Goal: Task Accomplishment & Management: Manage account settings

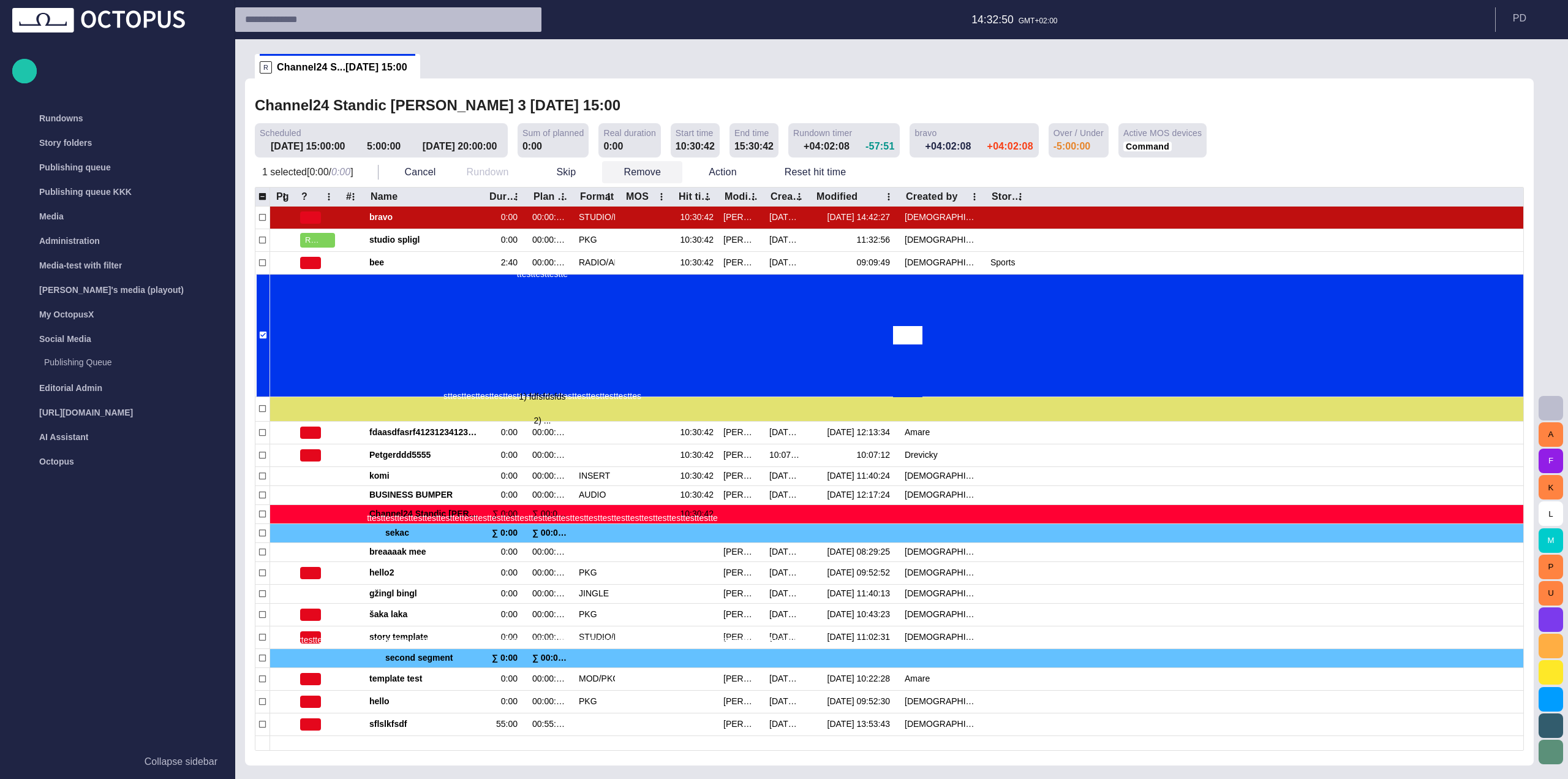
click at [633, 172] on button "Remove" at bounding box center [642, 172] width 80 height 22
click at [644, 204] on li "Remove Delete" at bounding box center [657, 200] width 116 height 22
click at [125, 167] on div "Publishing queue" at bounding box center [121, 167] width 203 height 20
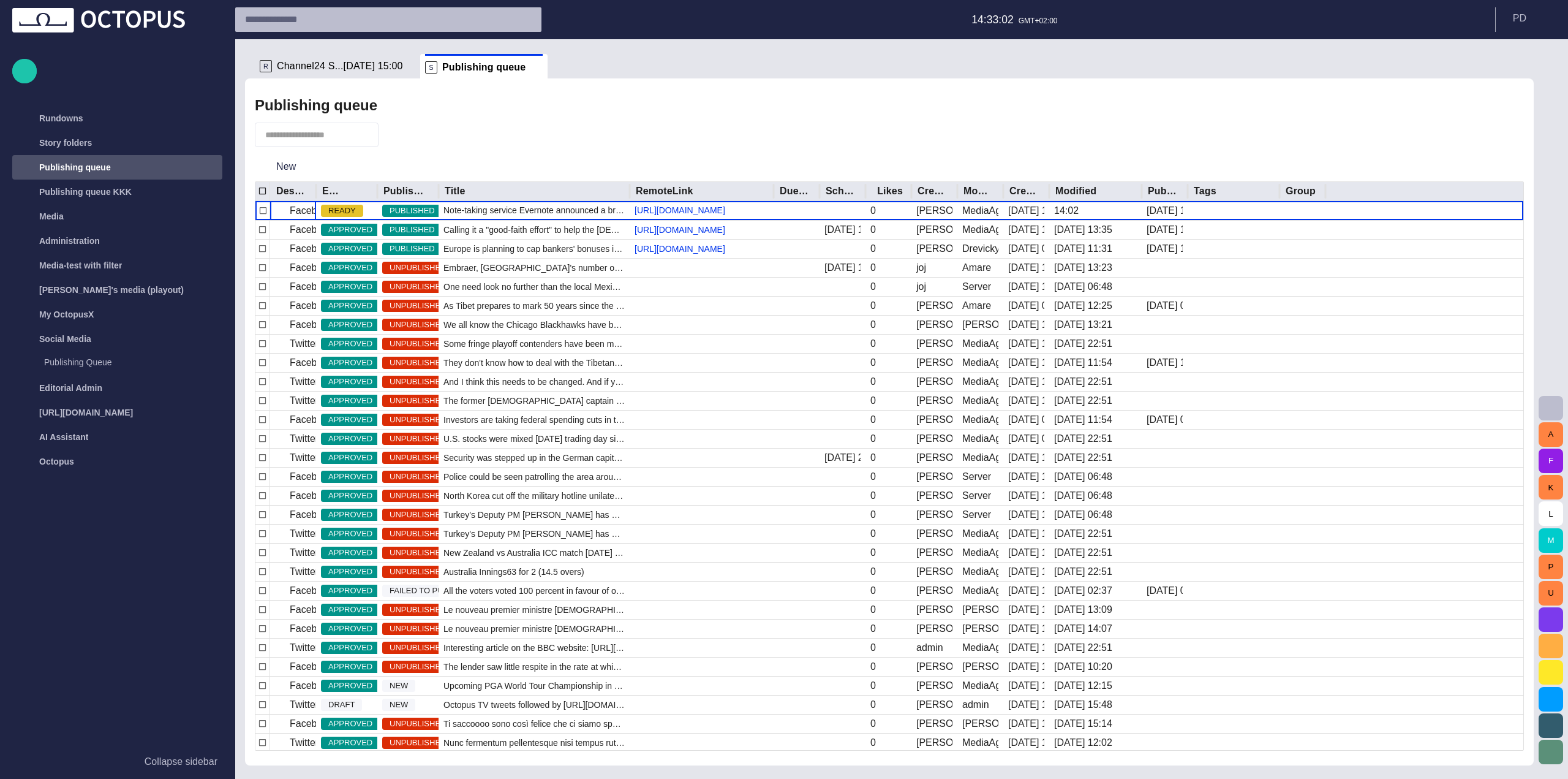
drag, startPoint x: 378, startPoint y: 191, endPoint x: 479, endPoint y: 193, distance: 101.0
click at [380, 193] on div at bounding box center [377, 191] width 6 height 19
drag, startPoint x: 377, startPoint y: 189, endPoint x: 505, endPoint y: 190, distance: 128.0
click at [381, 190] on div at bounding box center [378, 191] width 6 height 19
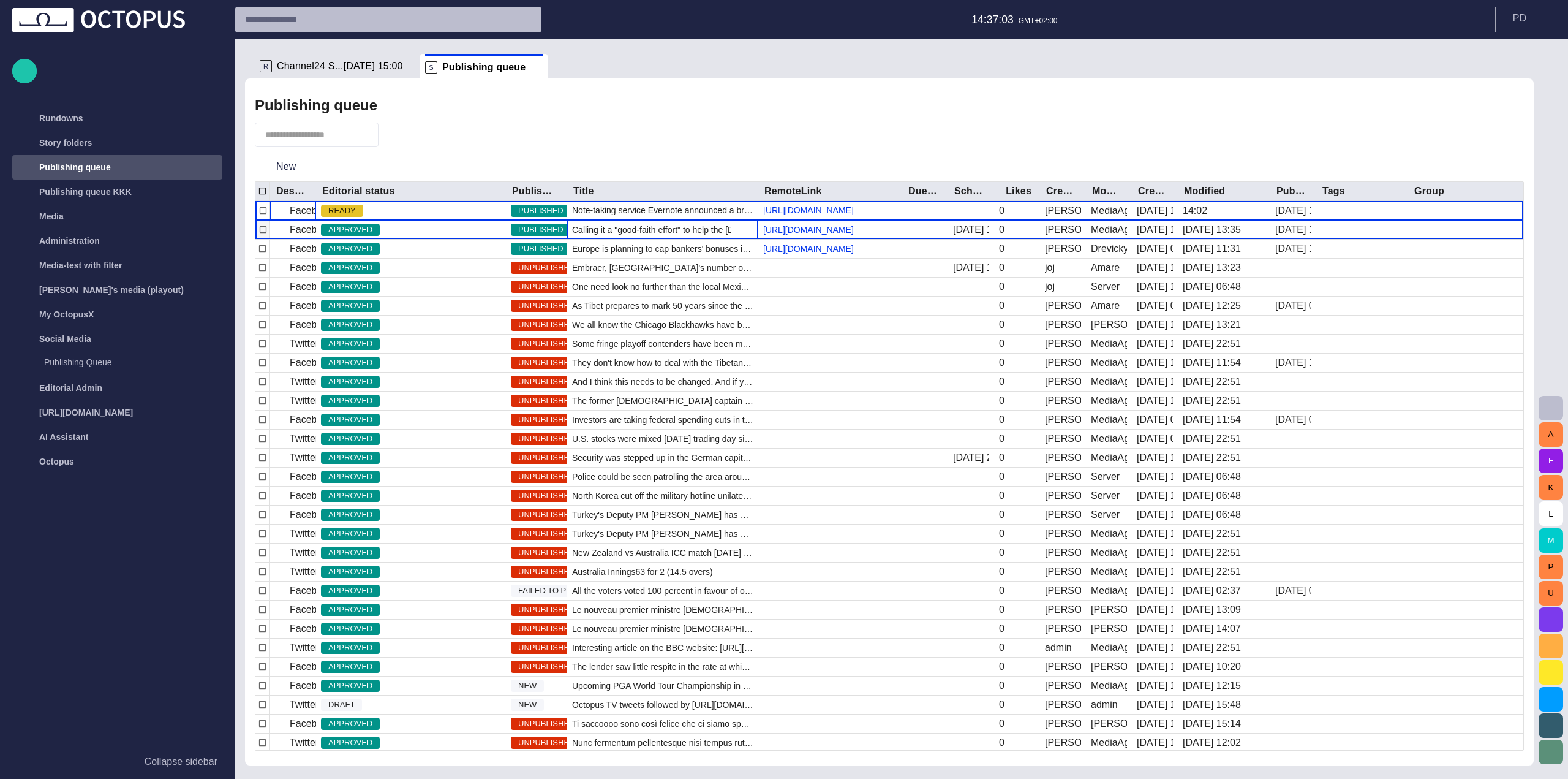
click at [599, 235] on span "Calling it a "good-faith effort" to help the [DEMOGRAPHIC_DATA] people, [DEMOGR…" at bounding box center [663, 229] width 181 height 12
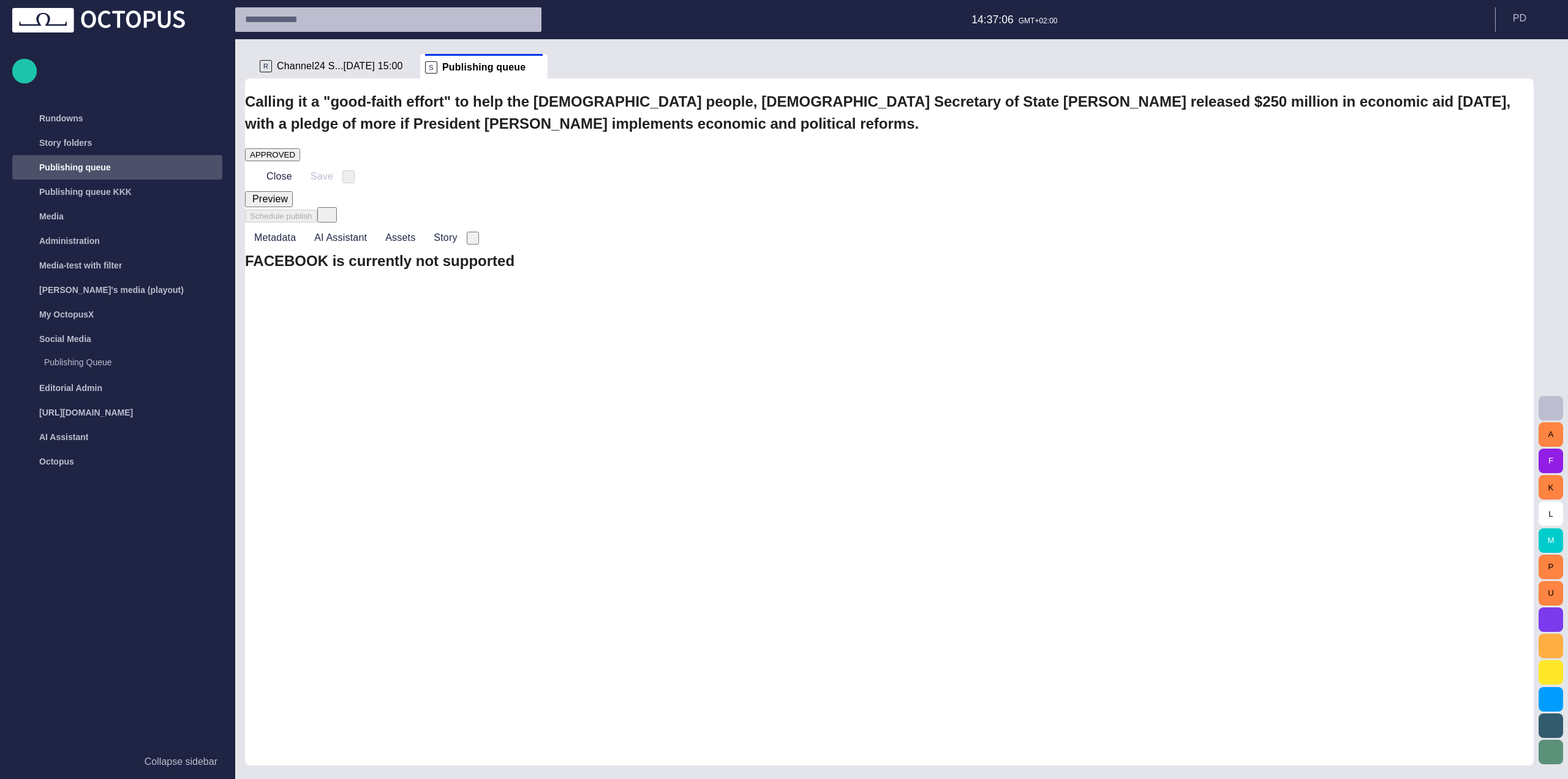
click at [296, 150] on div "APPROVED" at bounding box center [272, 155] width 45 height 9
click at [292, 166] on button "Close" at bounding box center [271, 177] width 52 height 22
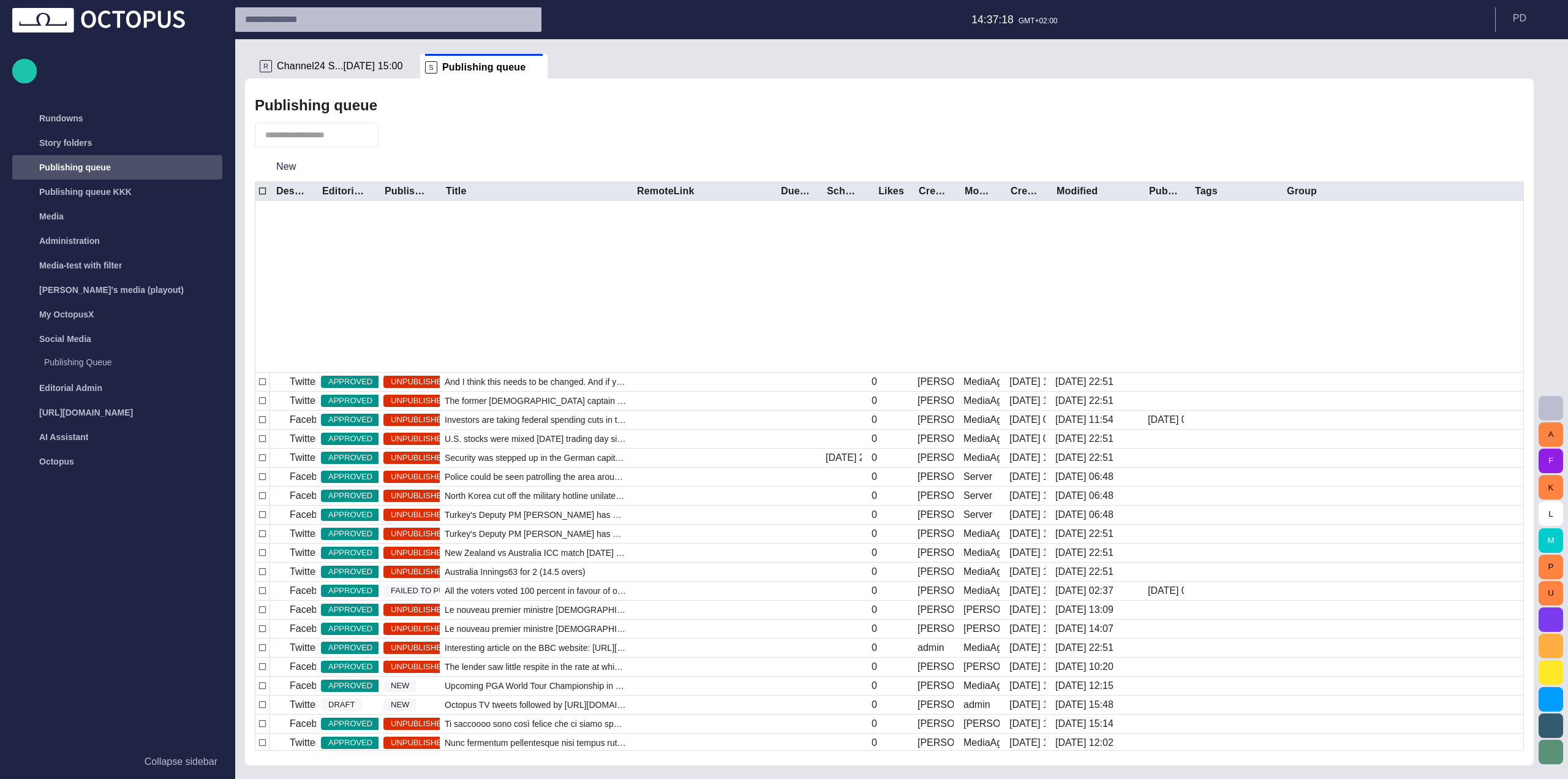
scroll to position [177, 0]
